Goal: Information Seeking & Learning: Learn about a topic

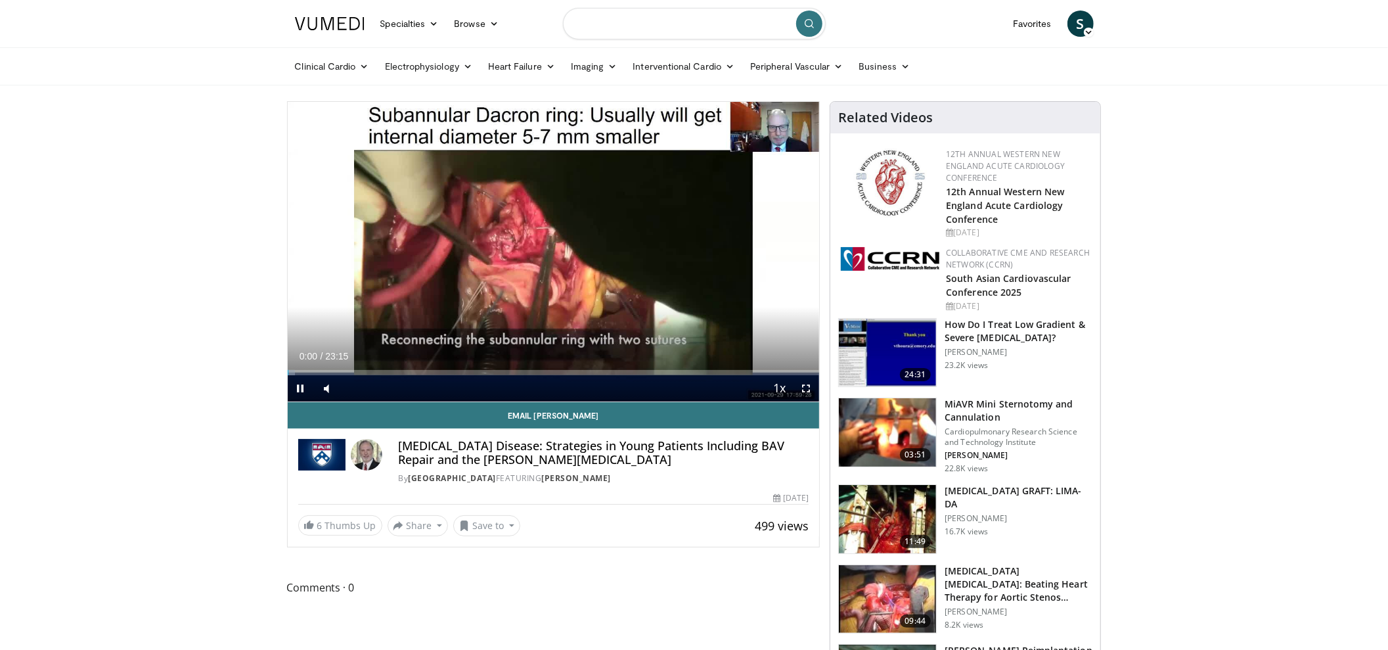
click at [688, 24] on input "Search topics, interventions" at bounding box center [694, 24] width 263 height 32
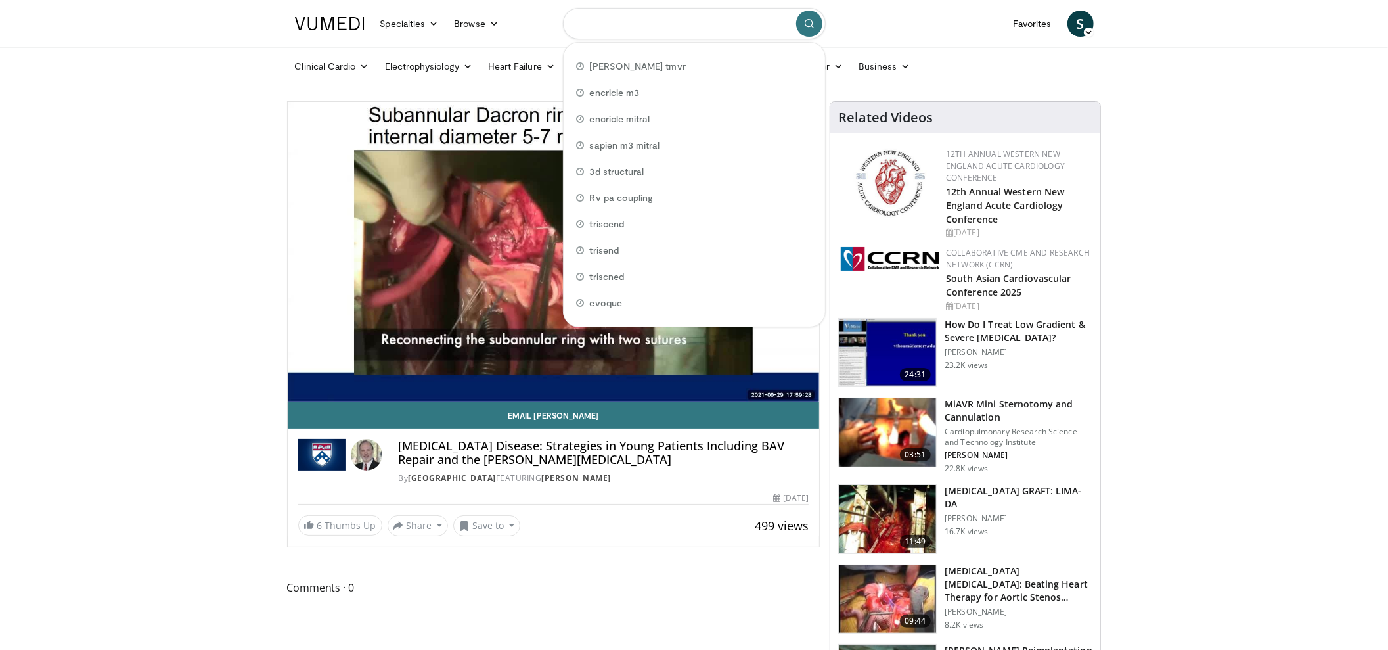
paste input "**********"
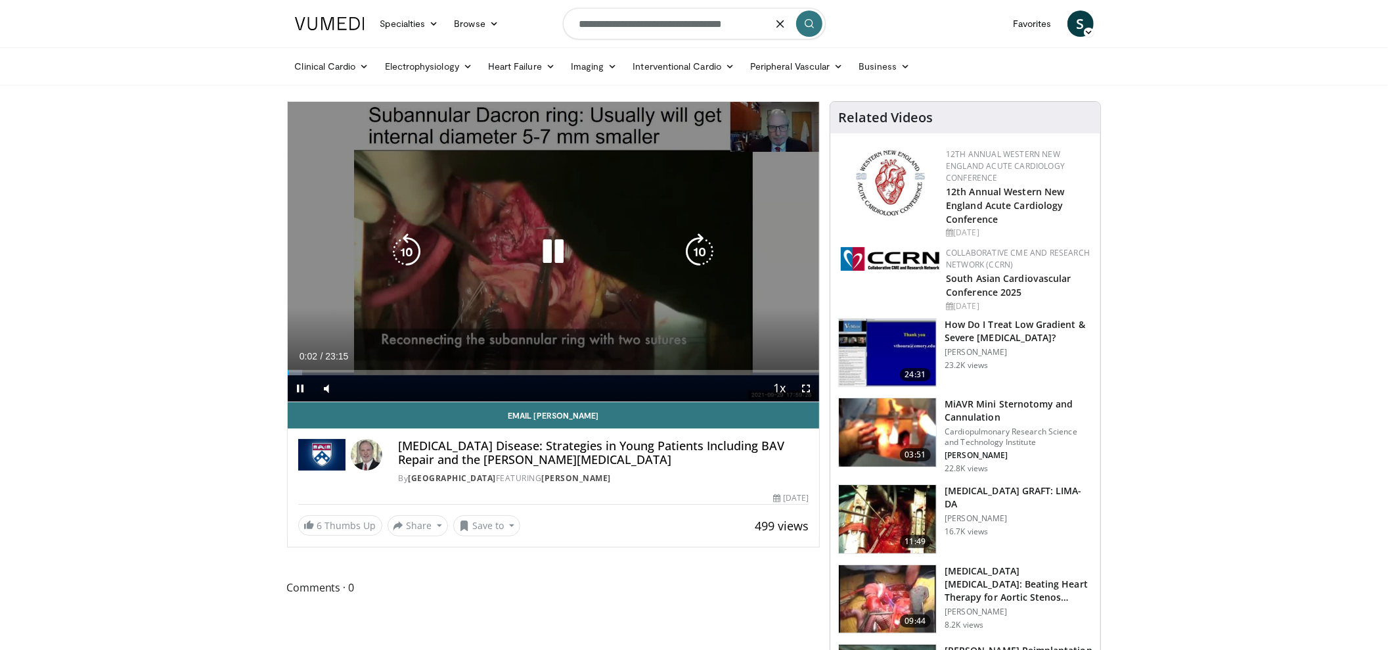
type input "**********"
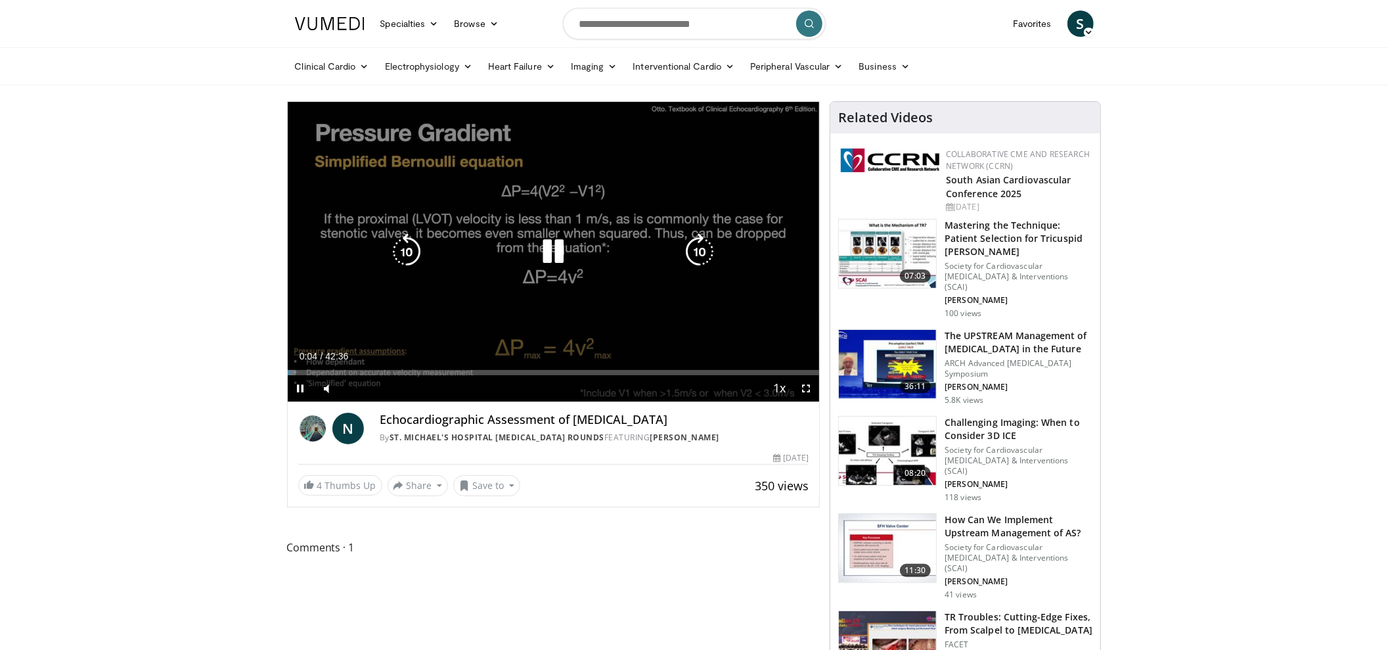
click at [673, 139] on div "10 seconds Tap to unmute" at bounding box center [554, 252] width 532 height 300
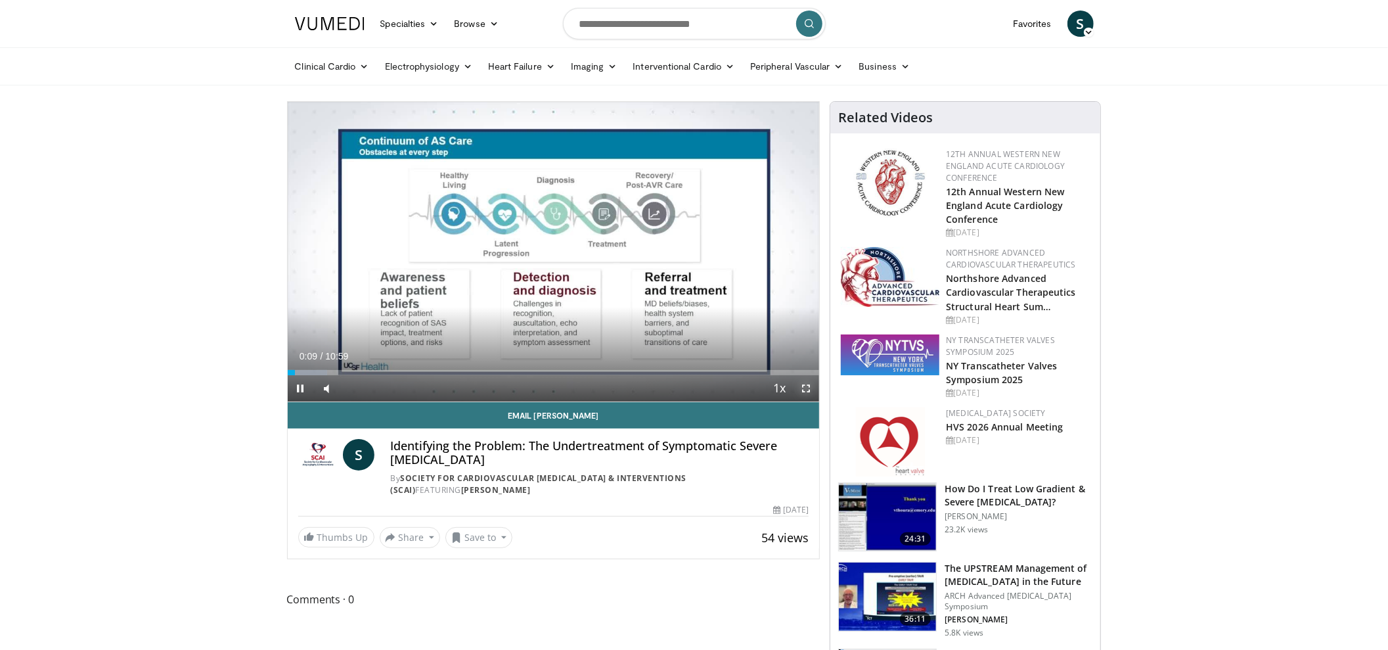
click at [808, 392] on span "Video Player" at bounding box center [806, 388] width 26 height 26
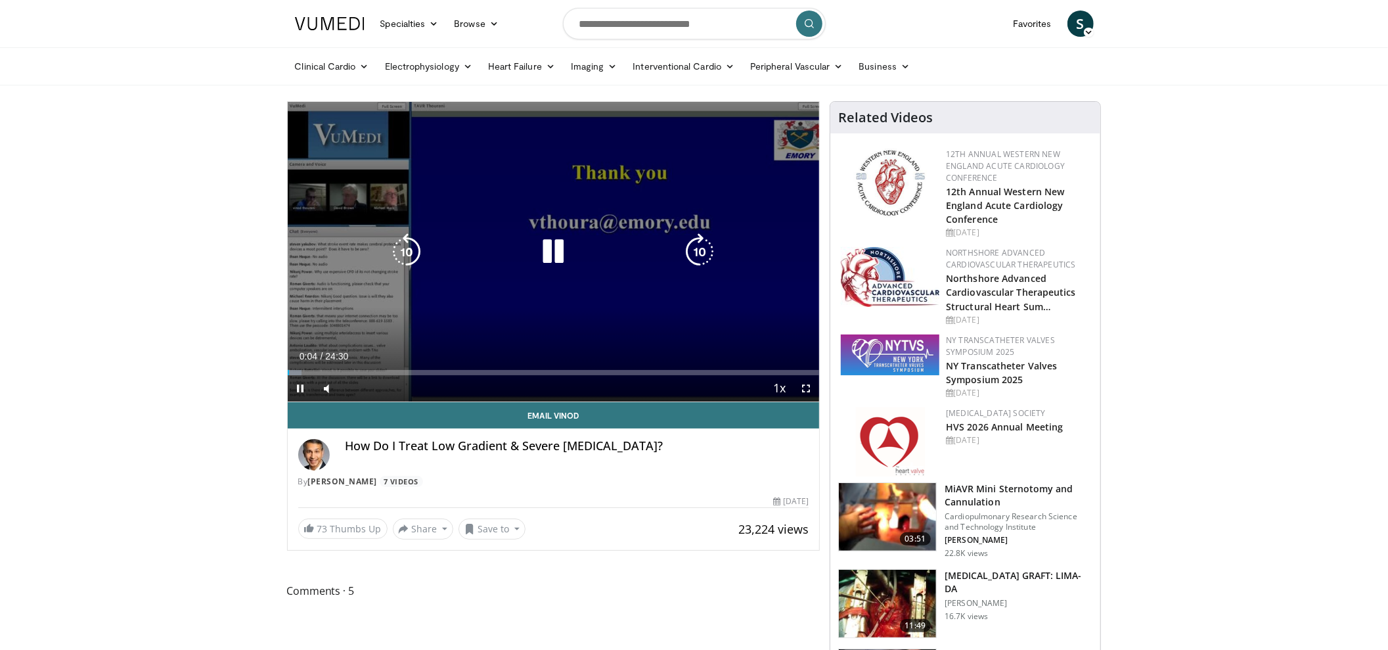
click at [562, 217] on div "10 seconds Tap to unmute" at bounding box center [554, 252] width 532 height 300
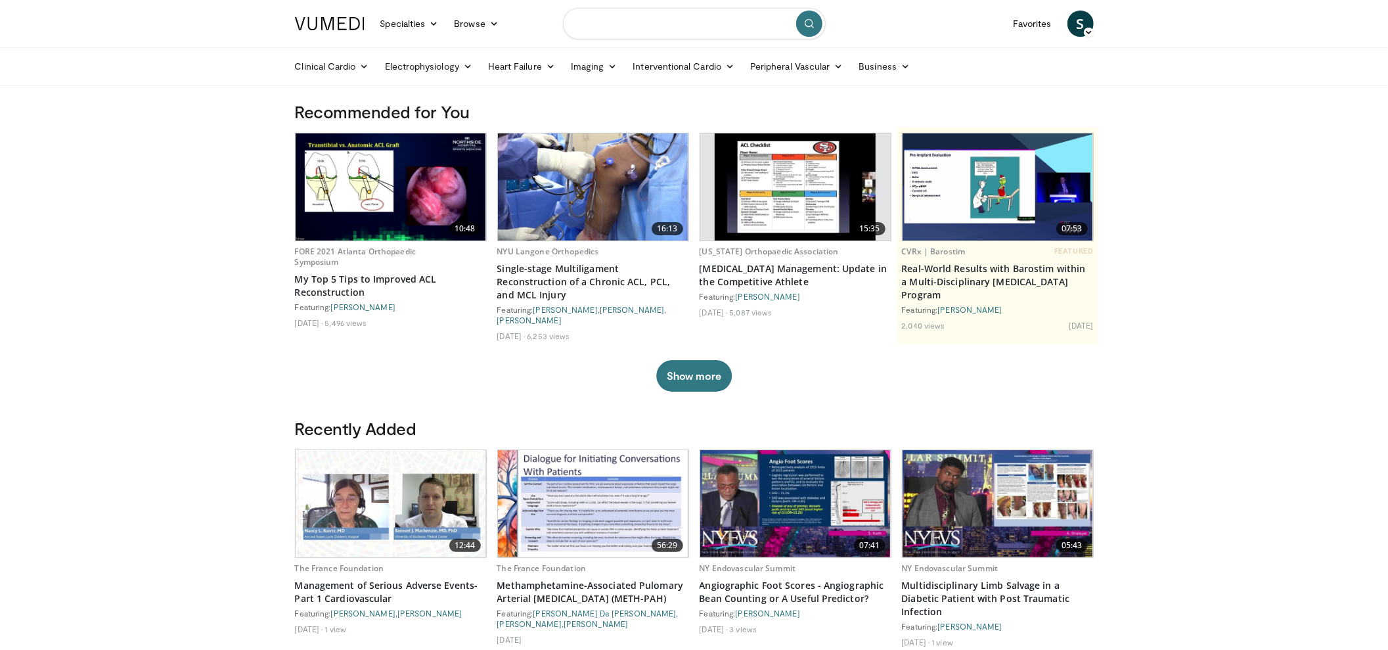
click at [662, 16] on input "Search topics, interventions" at bounding box center [694, 24] width 263 height 32
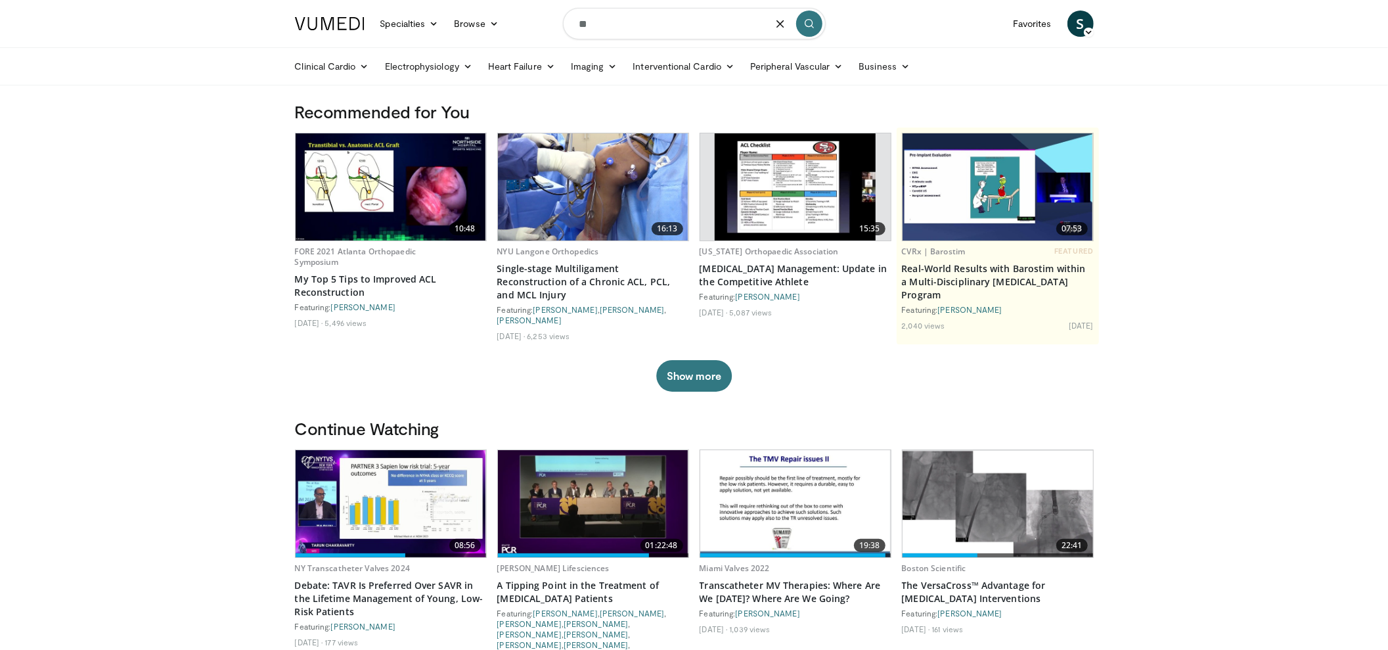
type input "*"
type input "**********"
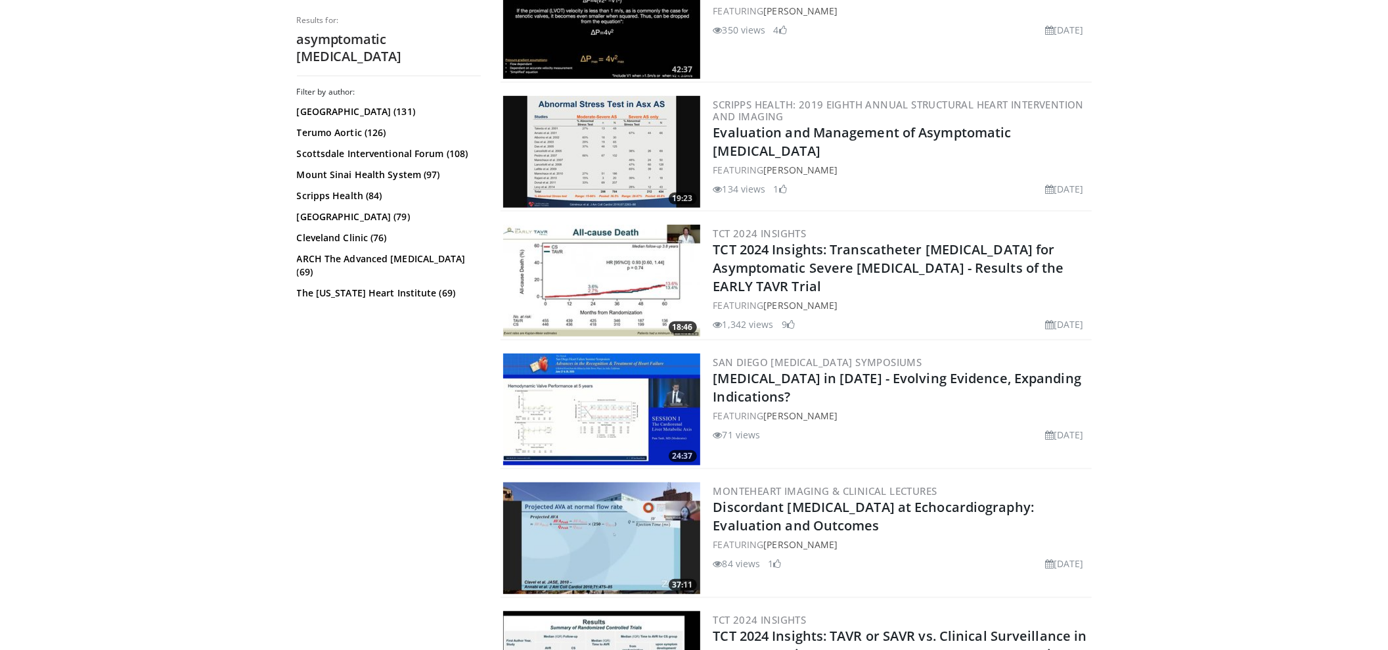
scroll to position [656, 0]
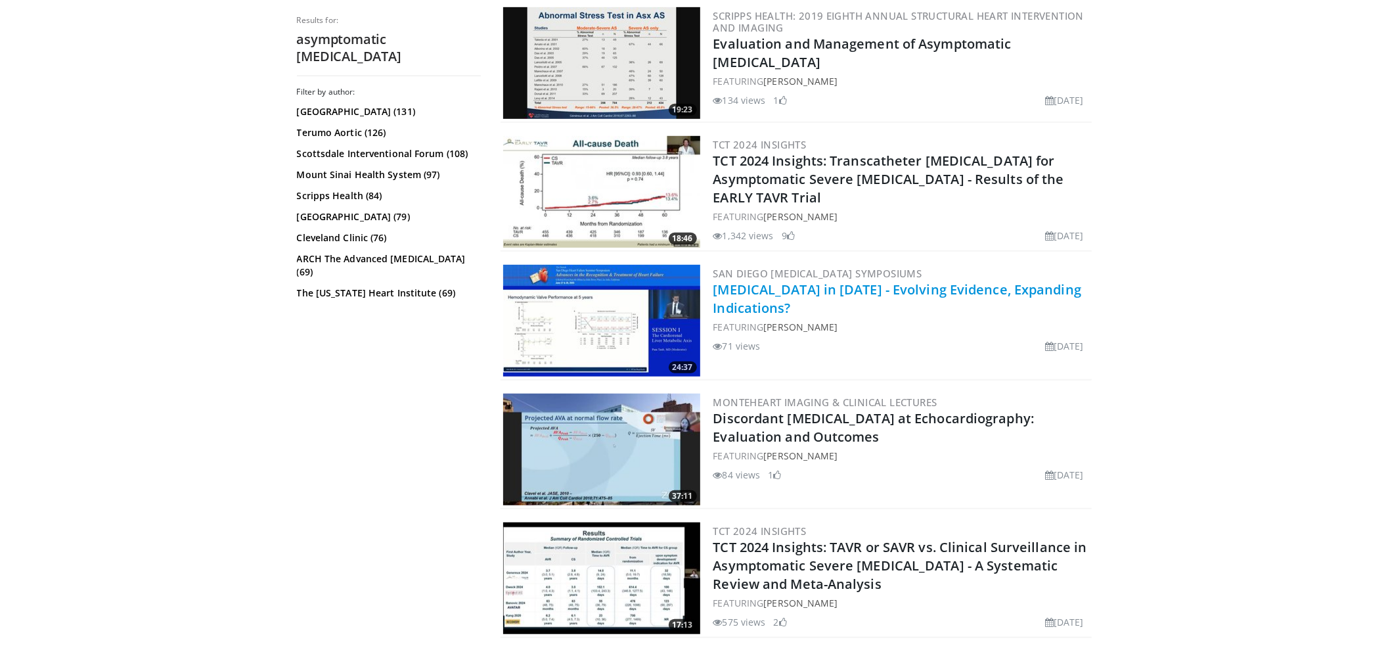
click at [755, 288] on link "[MEDICAL_DATA] in [DATE] - Evolving Evidence, Expanding Indications?" at bounding box center [897, 299] width 369 height 36
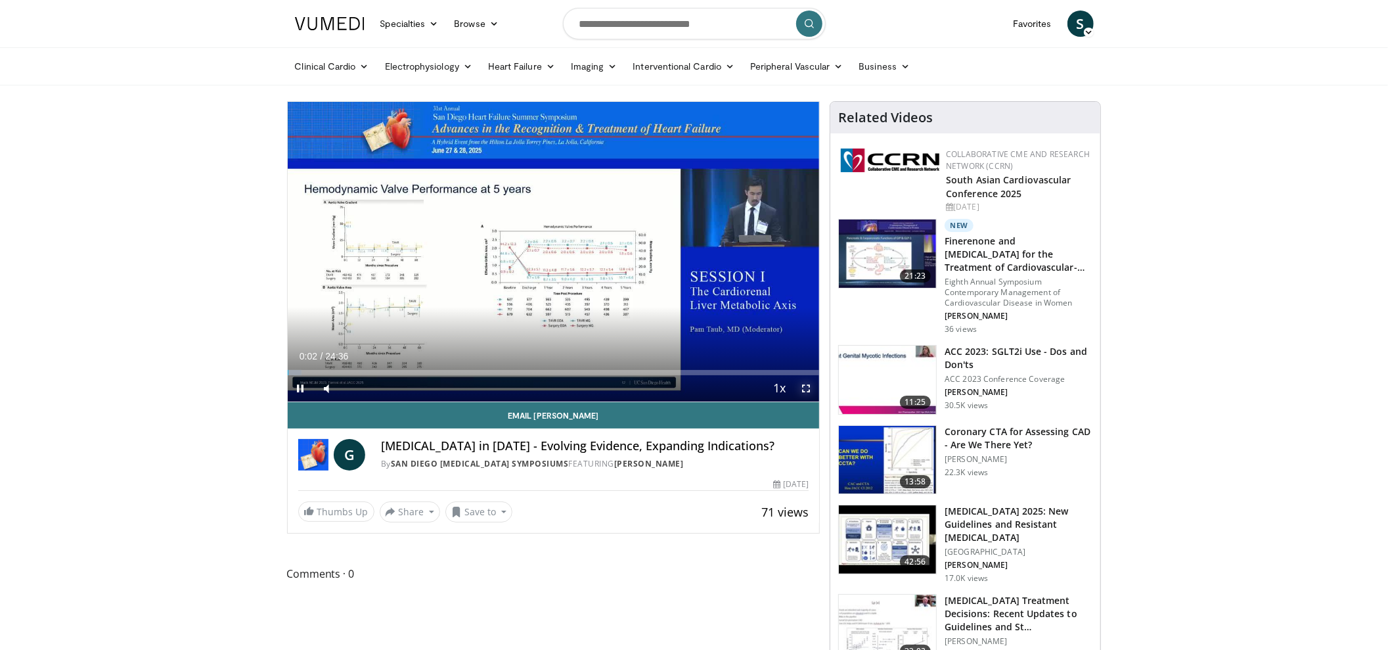
click at [808, 389] on span "Video Player" at bounding box center [806, 388] width 26 height 26
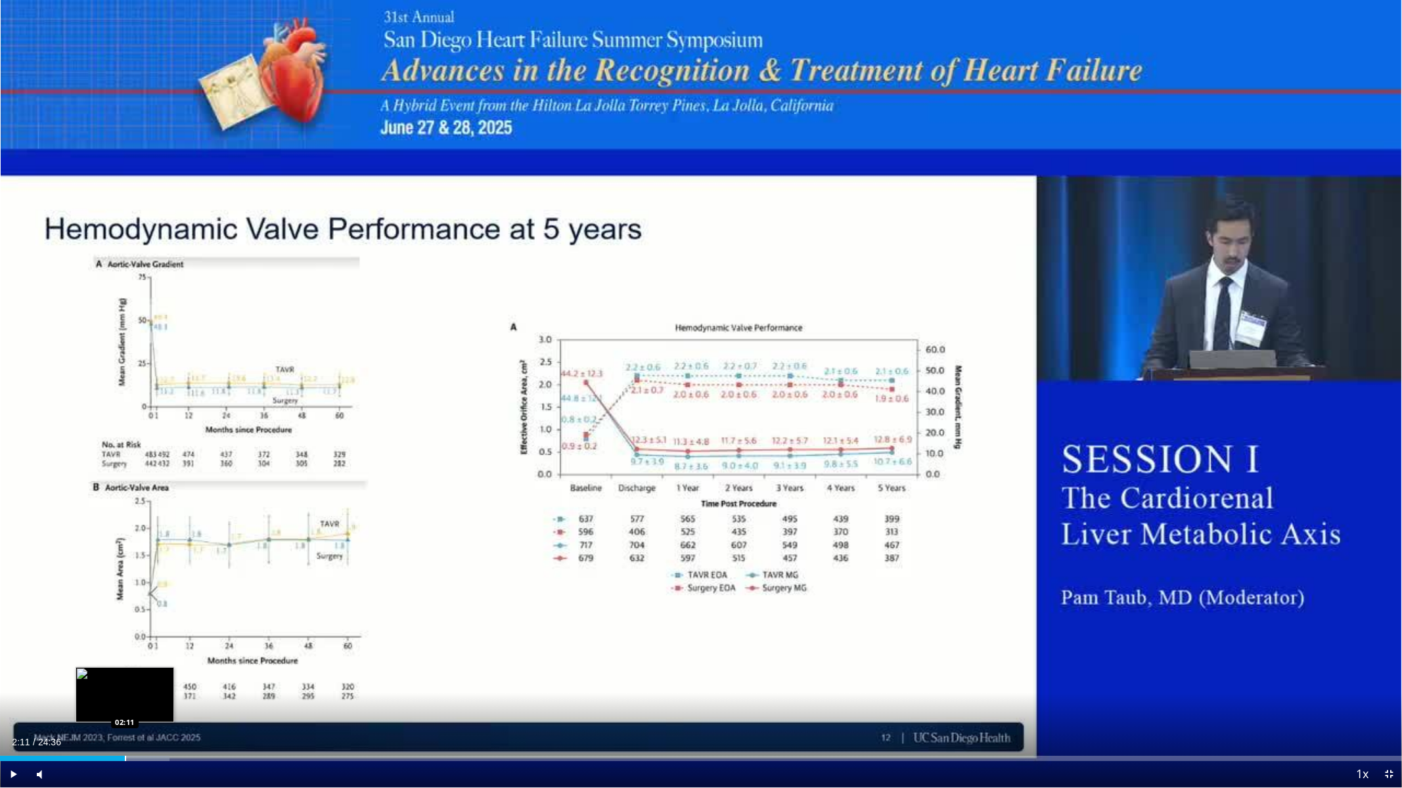
click at [125, 649] on div "Loaded : 12.09% 01:57 02:11" at bounding box center [701, 755] width 1402 height 12
click at [145, 649] on div "Progress Bar" at bounding box center [142, 758] width 91 height 5
click at [177, 649] on div "Progress Bar" at bounding box center [153, 758] width 70 height 5
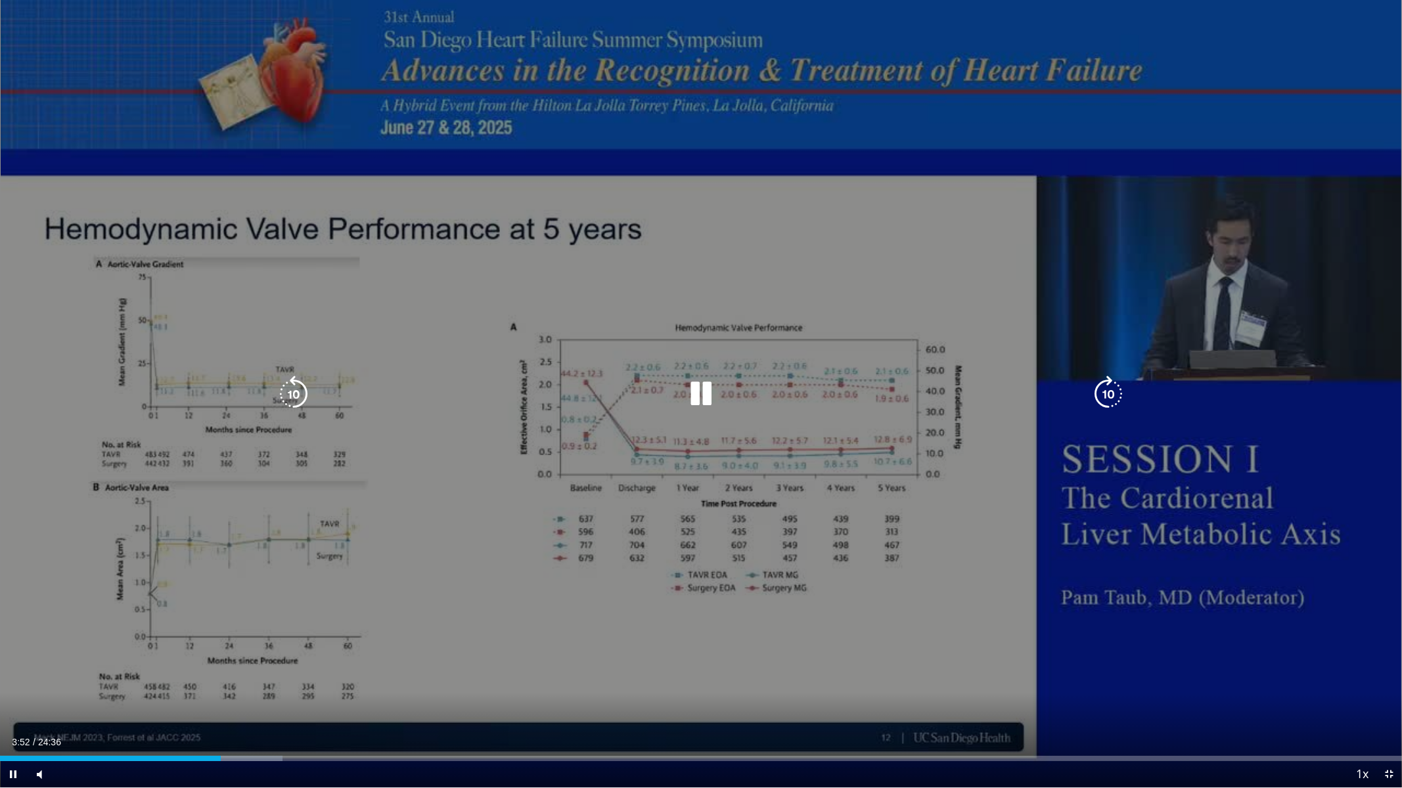
click at [520, 326] on div "10 seconds Tap to unmute" at bounding box center [701, 394] width 1402 height 788
click at [703, 398] on icon "Video Player" at bounding box center [701, 394] width 37 height 37
click at [696, 394] on icon "Video Player" at bounding box center [701, 394] width 37 height 37
click at [706, 391] on icon "Video Player" at bounding box center [701, 394] width 37 height 37
click at [893, 395] on div "Video Player" at bounding box center [701, 394] width 841 height 26
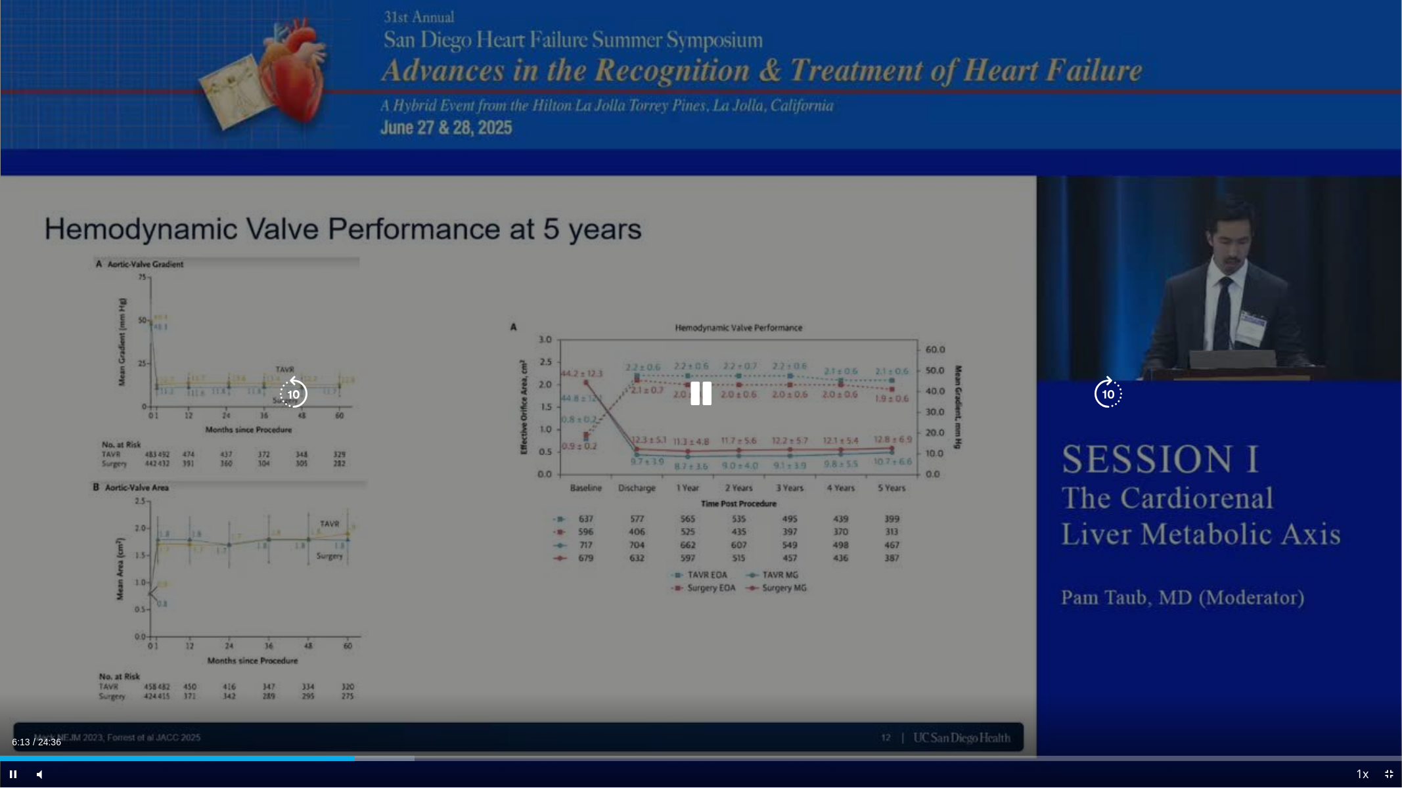
click at [676, 406] on div "Video Player" at bounding box center [701, 394] width 841 height 26
click at [692, 388] on icon "Video Player" at bounding box center [701, 394] width 37 height 37
click at [700, 389] on icon "Video Player" at bounding box center [701, 394] width 37 height 37
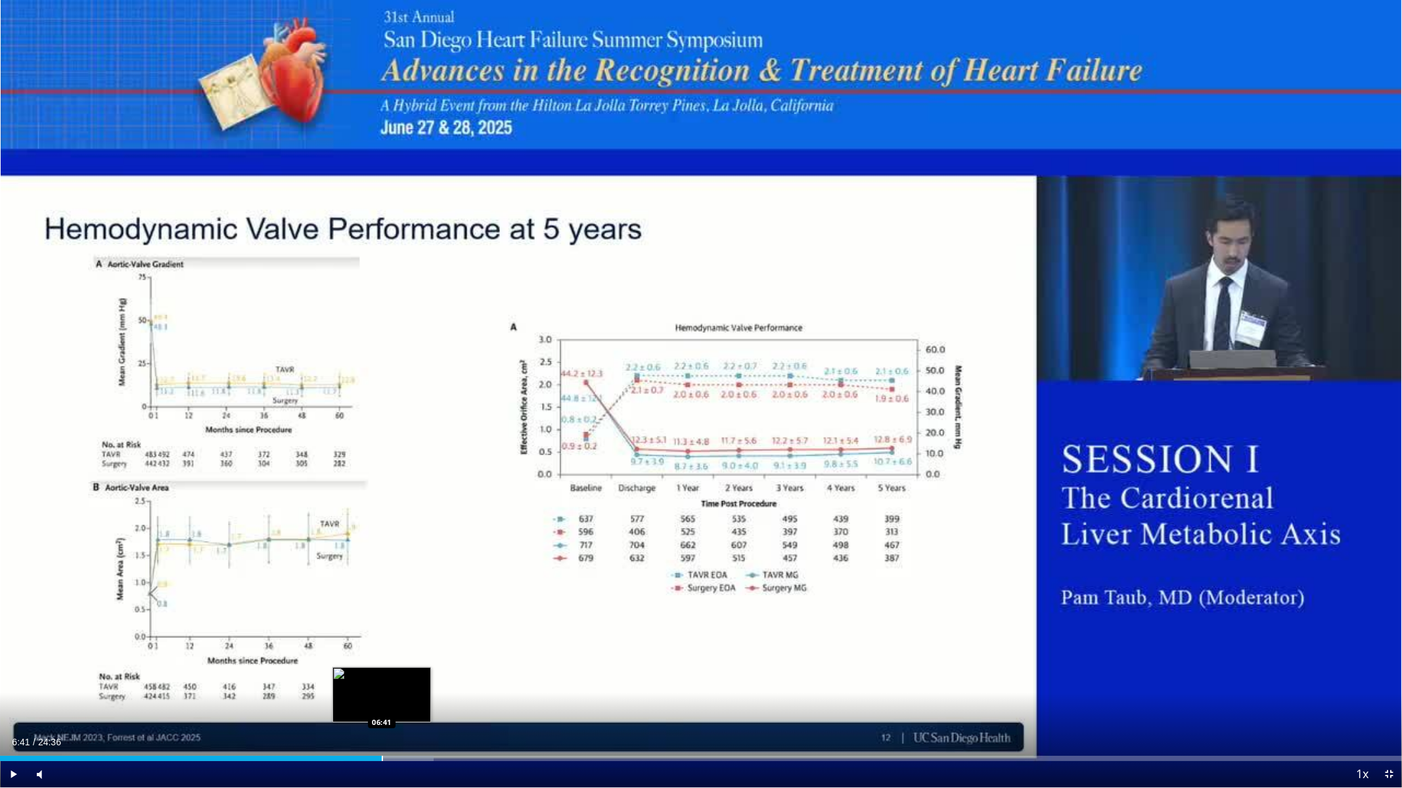
click at [382, 649] on div "Progress Bar" at bounding box center [382, 758] width 1 height 5
click at [394, 649] on div "Progress Bar" at bounding box center [394, 758] width 1 height 5
click at [405, 649] on div "Progress Bar" at bounding box center [405, 758] width 1 height 5
click at [417, 649] on div "Loaded : 33.20% 07:18 07:19" at bounding box center [701, 755] width 1402 height 12
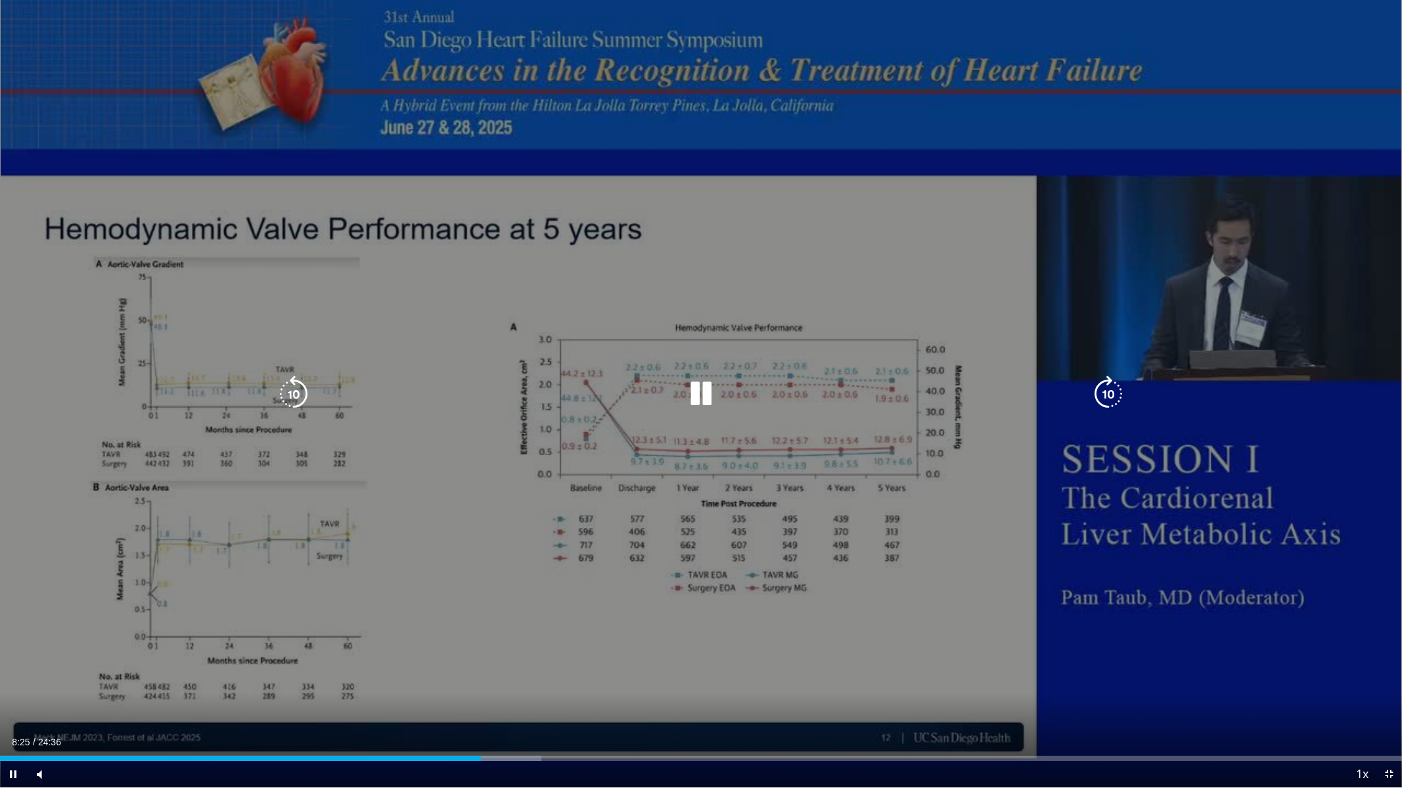
click at [676, 204] on div "10 seconds Tap to unmute" at bounding box center [701, 394] width 1402 height 788
click at [677, 204] on div "10 seconds Tap to unmute" at bounding box center [701, 394] width 1402 height 788
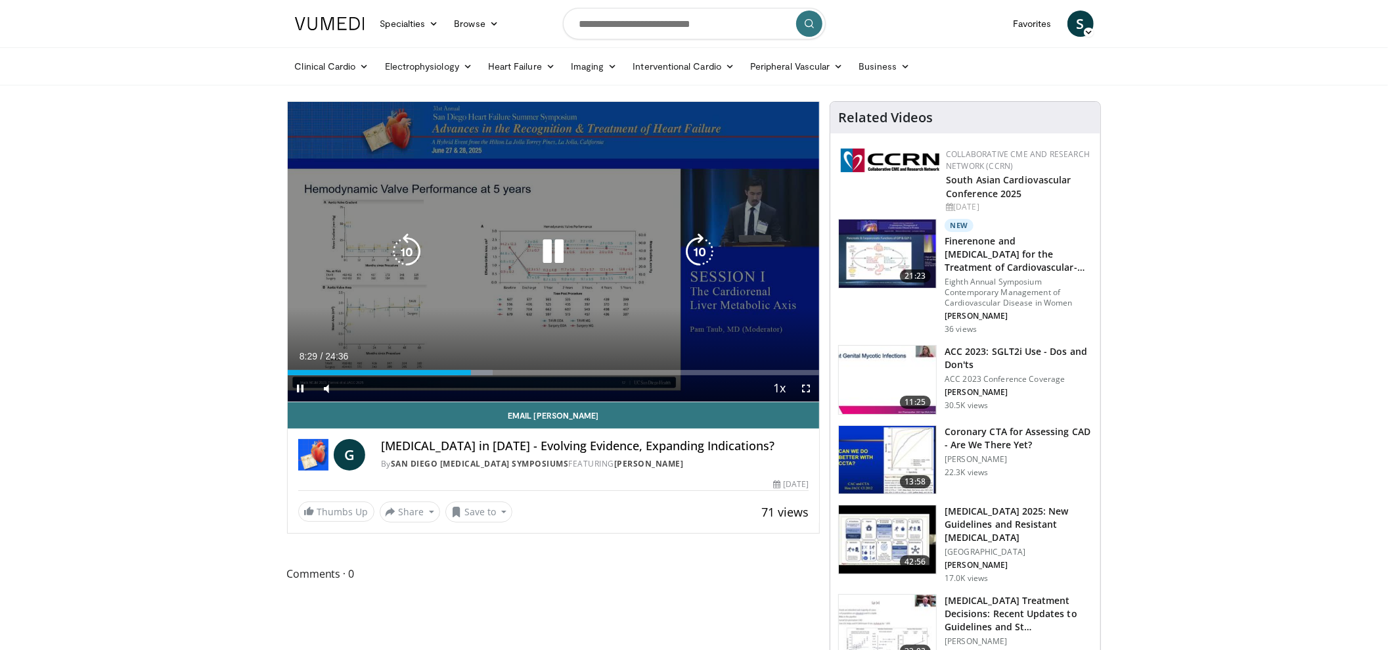
click at [567, 251] on icon "Video Player" at bounding box center [553, 251] width 37 height 37
